Goal: Task Accomplishment & Management: Manage account settings

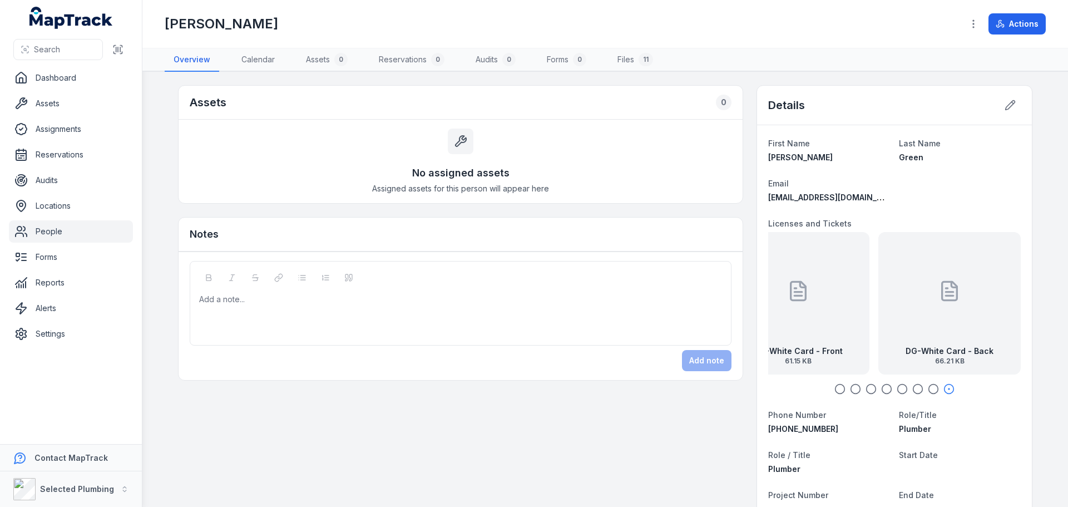
click at [56, 235] on link "People" at bounding box center [71, 231] width 124 height 22
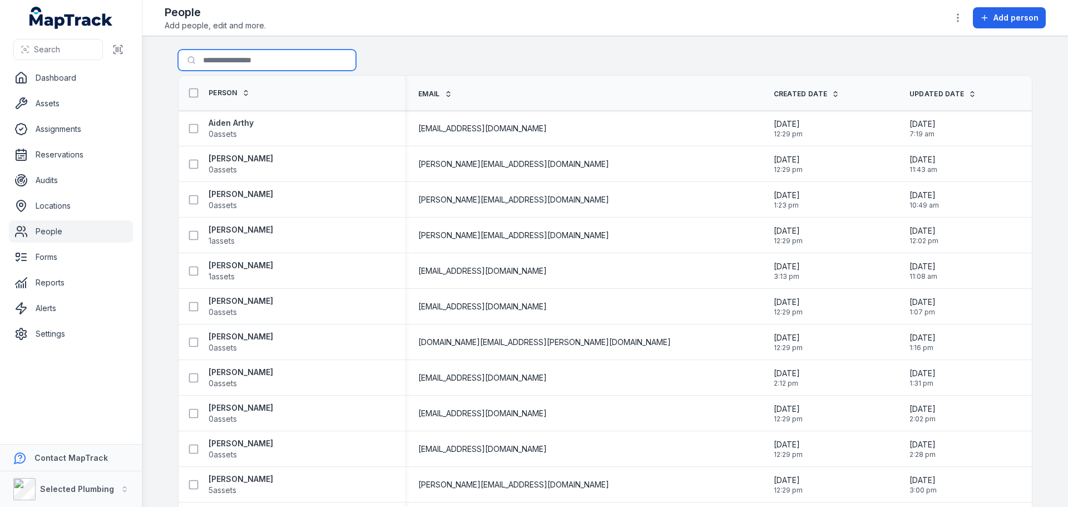
click at [251, 55] on input "Search for people" at bounding box center [267, 60] width 178 height 21
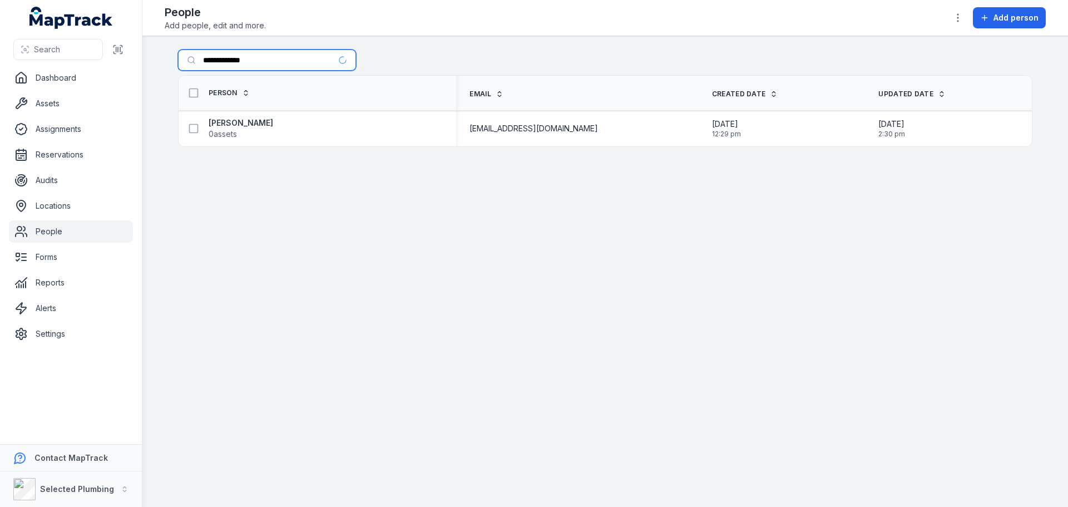
type input "**********"
click at [233, 121] on strong "[PERSON_NAME]" at bounding box center [241, 122] width 65 height 11
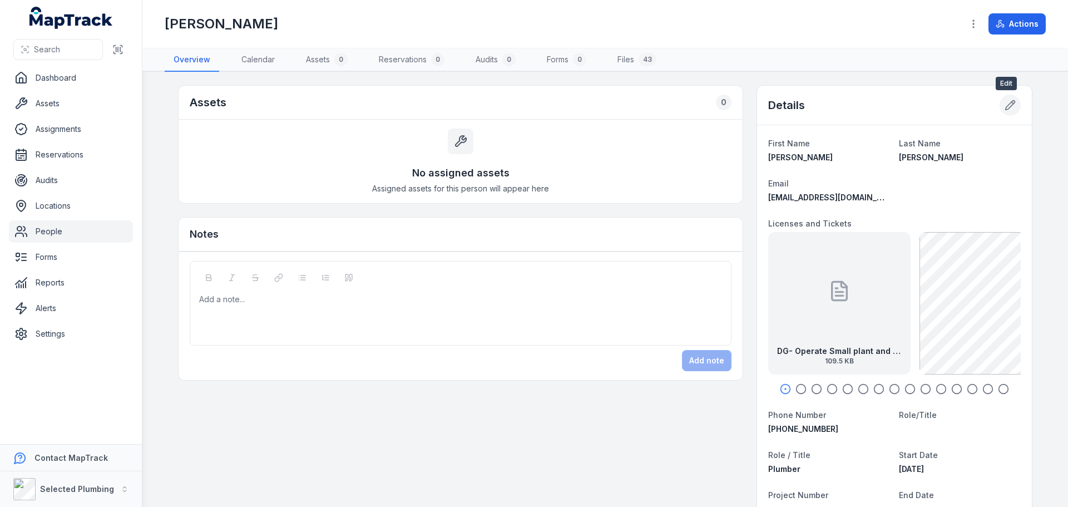
click at [1005, 107] on icon at bounding box center [1010, 105] width 11 height 11
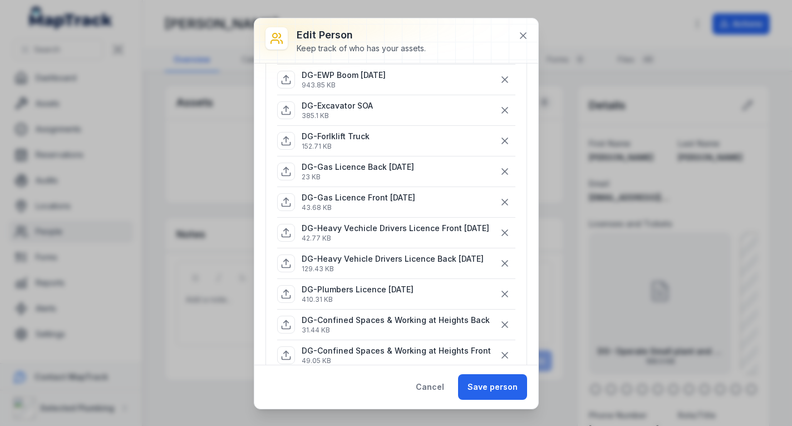
scroll to position [278, 0]
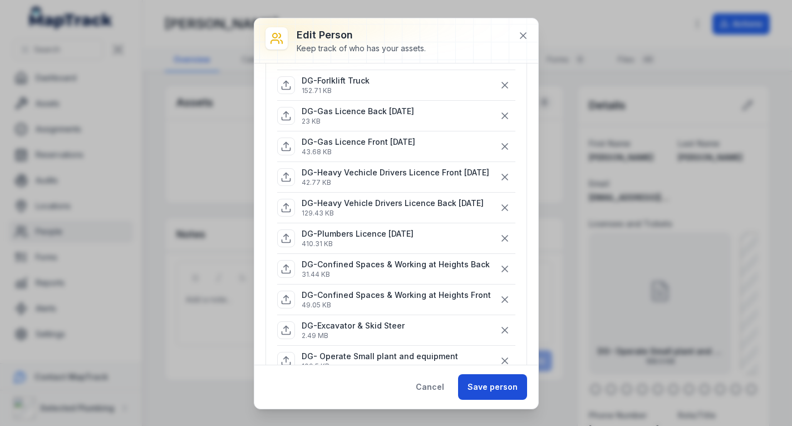
click at [491, 380] on button "Save person" at bounding box center [492, 387] width 69 height 26
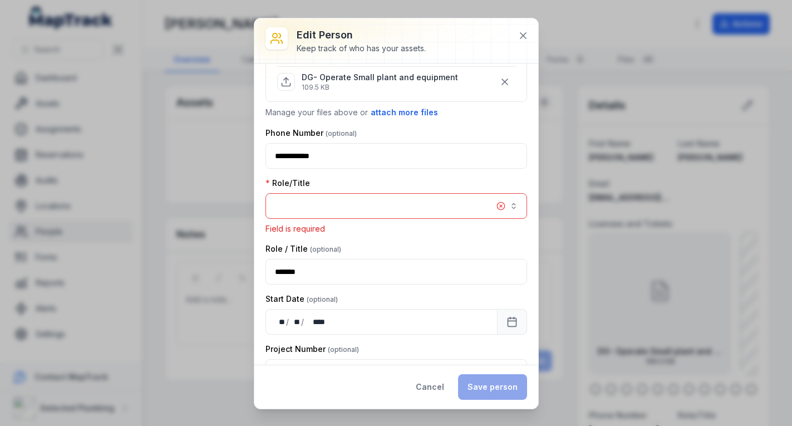
scroll to position [559, 0]
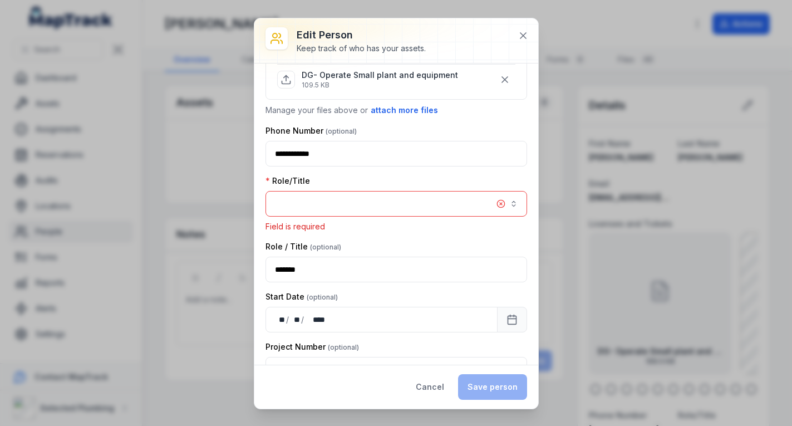
click at [399, 214] on button "button" at bounding box center [395, 204] width 261 height 26
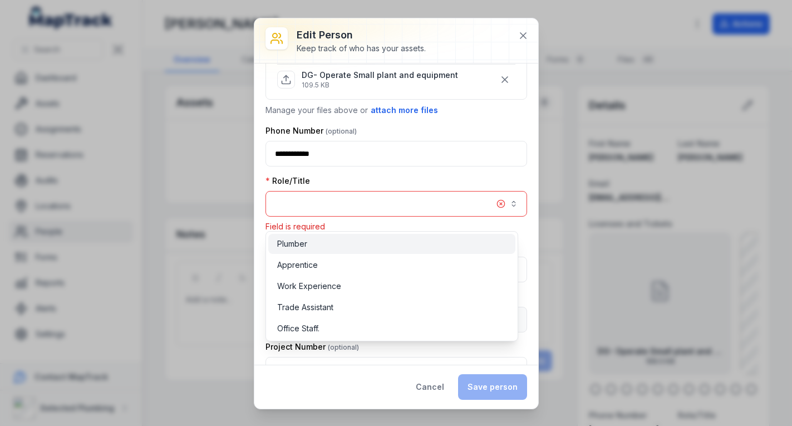
click at [401, 241] on div "Plumber" at bounding box center [391, 243] width 229 height 11
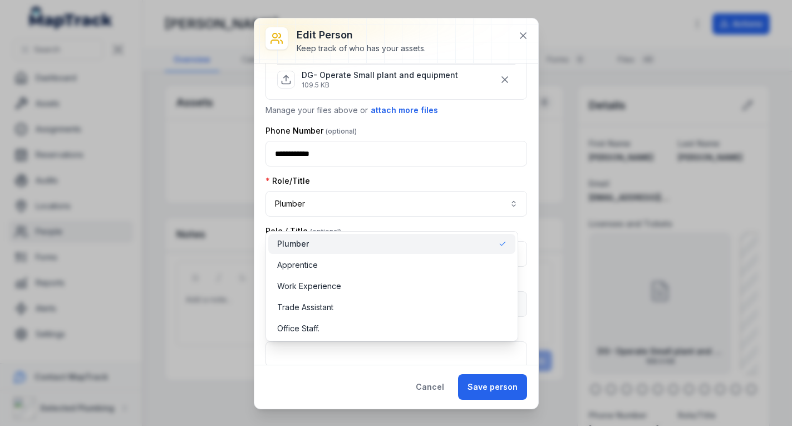
click at [408, 187] on div "Role/Title Plumber *******" at bounding box center [395, 195] width 261 height 41
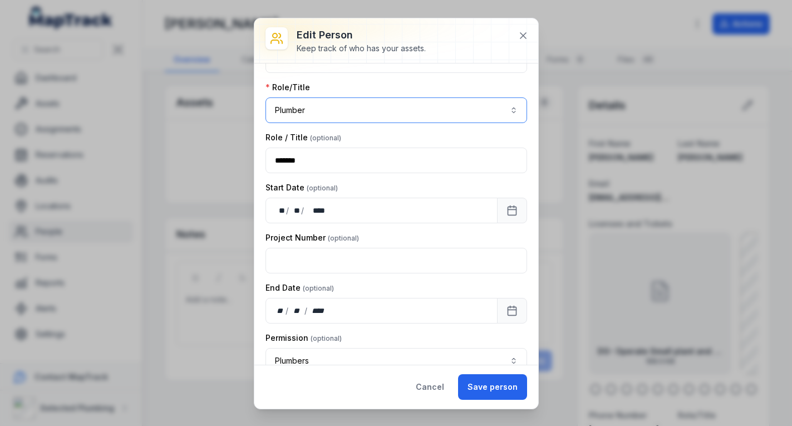
scroll to position [670, 0]
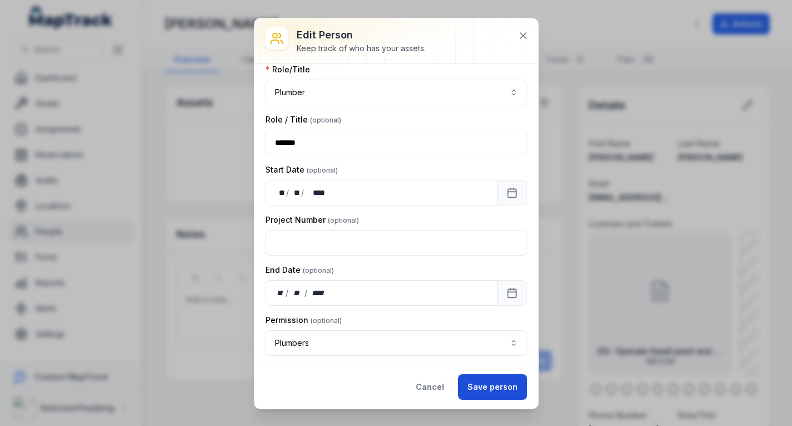
click at [476, 393] on button "Save person" at bounding box center [492, 387] width 69 height 26
